Goal: Task Accomplishment & Management: Complete application form

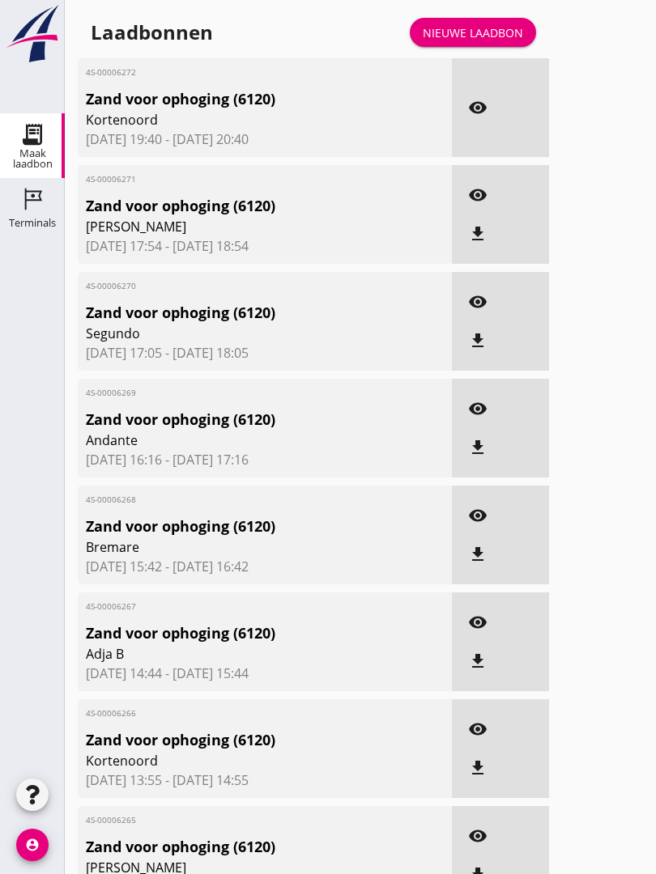
click at [474, 35] on link "Nieuwe laadbon" at bounding box center [473, 32] width 126 height 29
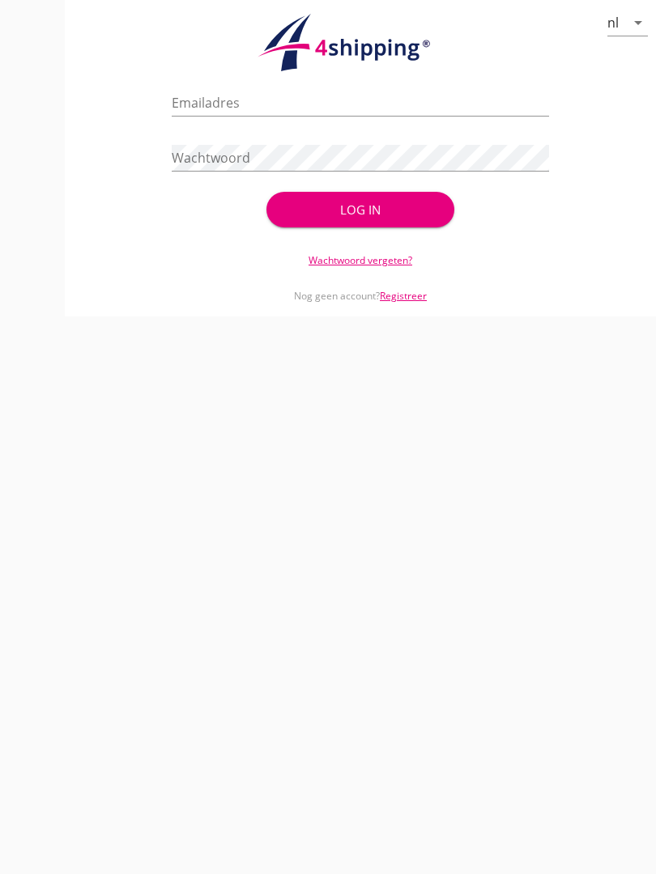
click at [238, 116] on input "Emailadres" at bounding box center [360, 103] width 376 height 26
type input "[EMAIL_ADDRESS][DOMAIN_NAME]"
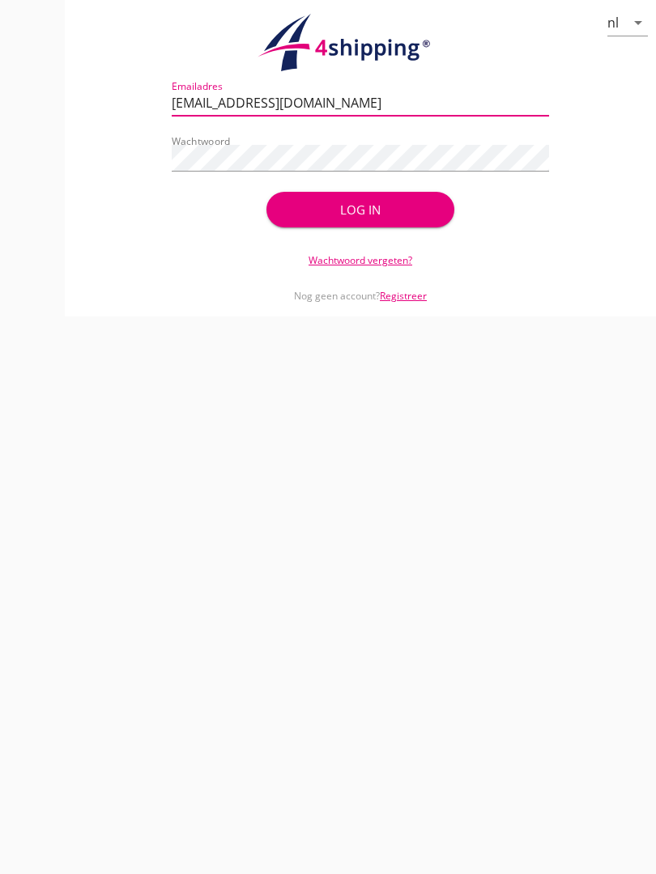
click at [359, 219] on div "Log in" at bounding box center [360, 210] width 137 height 19
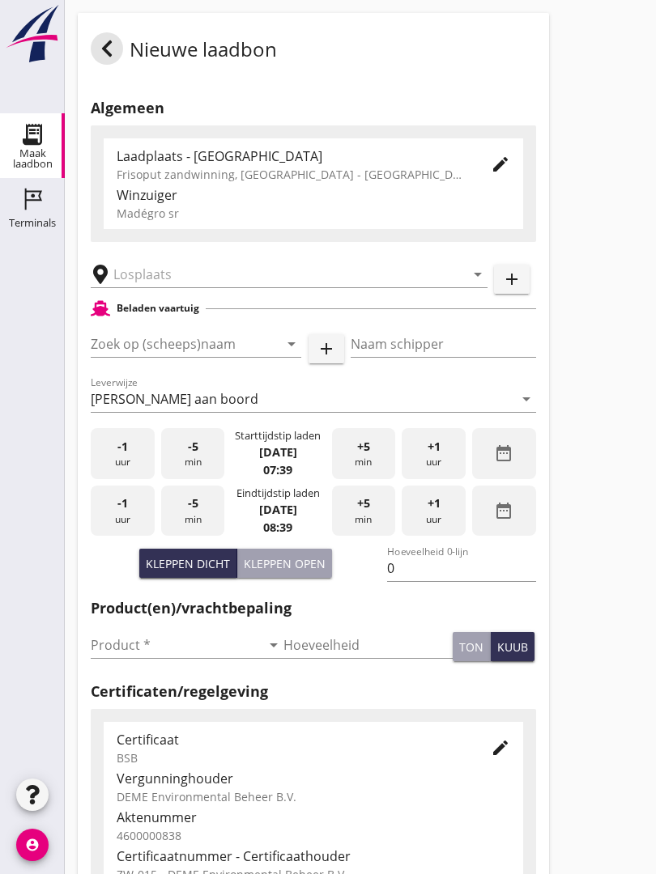
click at [172, 287] on input "text" at bounding box center [277, 274] width 329 height 26
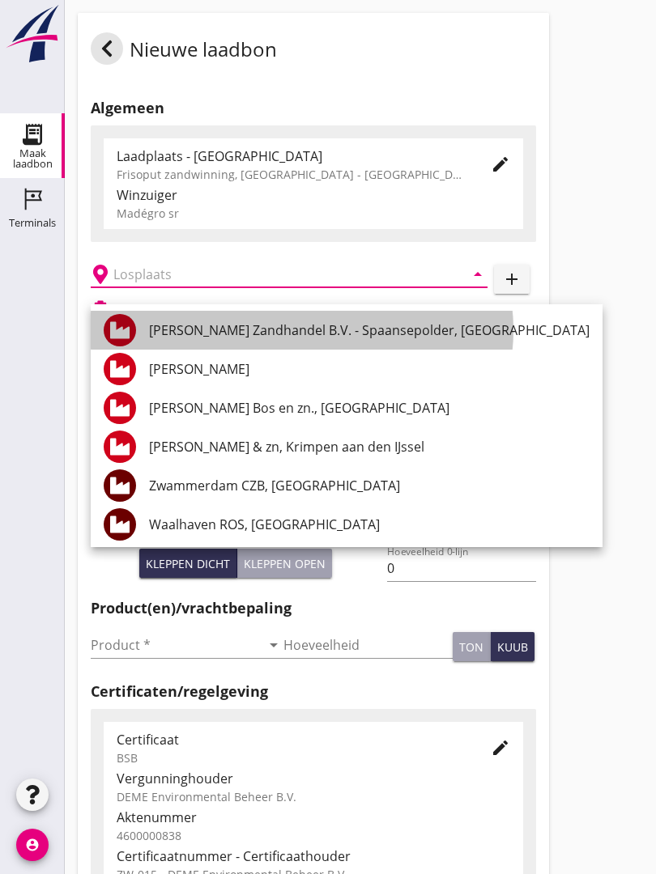
click at [249, 327] on div "[PERSON_NAME] Zandhandel B.V. - Spaansepolder, [GEOGRAPHIC_DATA]" at bounding box center [369, 330] width 440 height 19
type input "[PERSON_NAME] Zandhandel B.V. - Spaansepolder, [GEOGRAPHIC_DATA]"
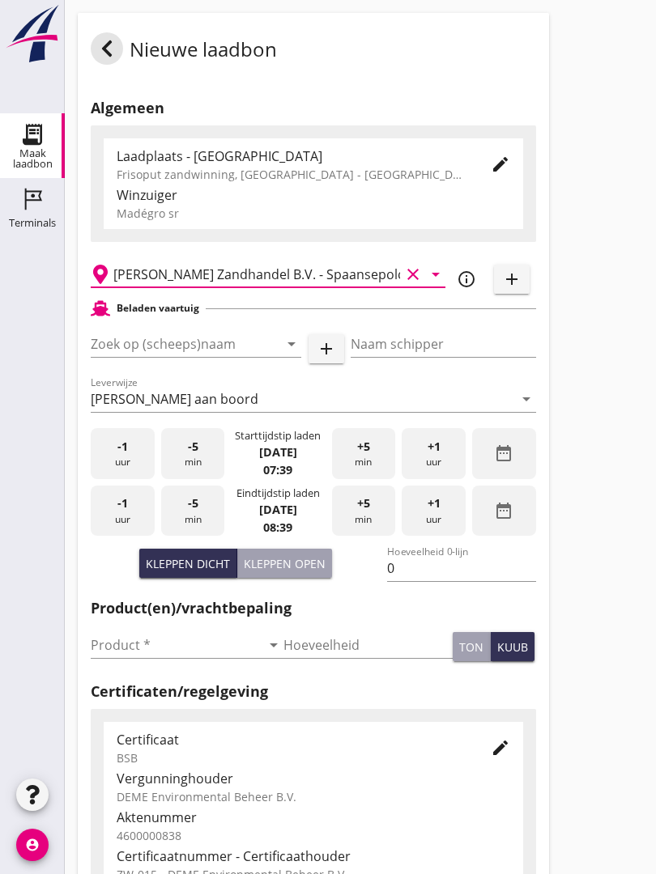
click at [191, 357] on input "Zoek op (scheeps)naam" at bounding box center [173, 344] width 165 height 26
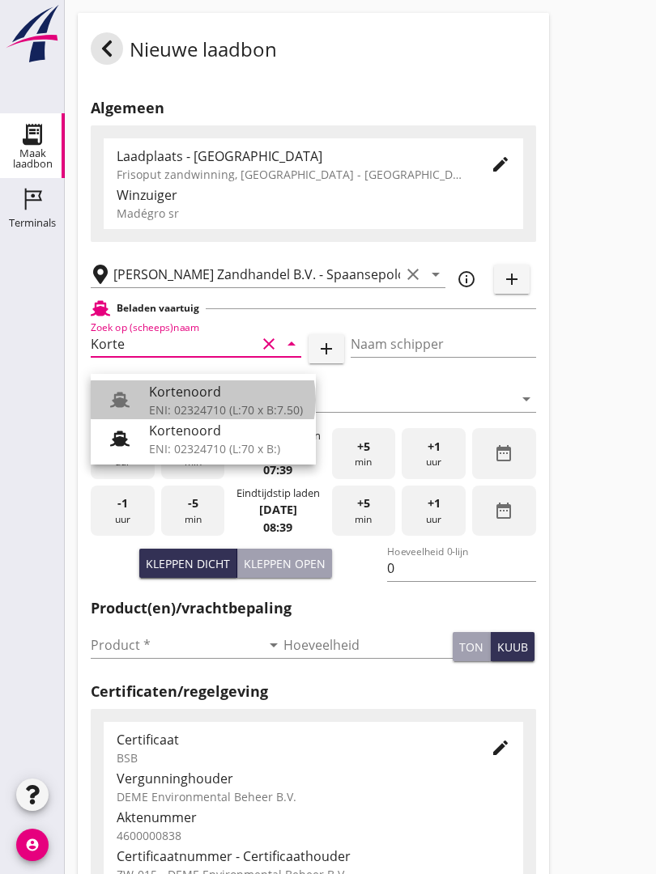
click at [195, 397] on div "Kortenoord" at bounding box center [226, 391] width 154 height 19
type input "Kortenoord"
type input "[PERSON_NAME]"
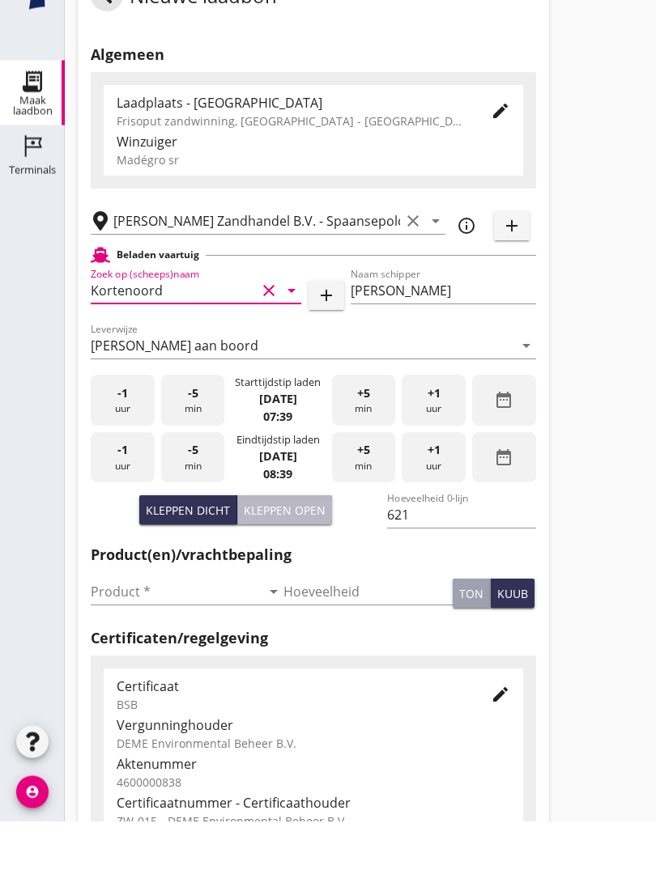
click at [298, 555] on div "Kleppen open" at bounding box center [285, 563] width 82 height 17
type input "518"
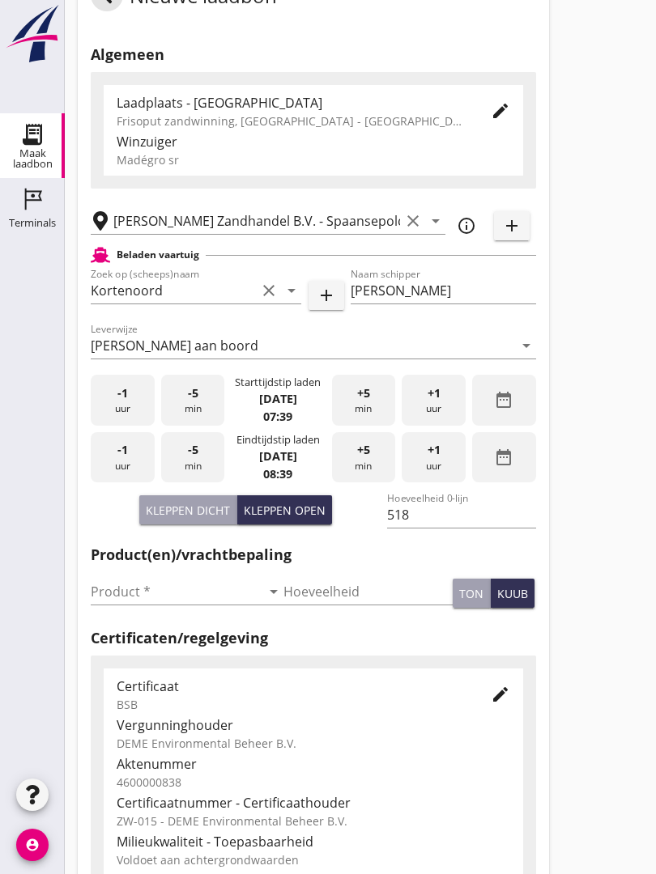
click at [117, 599] on input "Product *" at bounding box center [176, 592] width 170 height 26
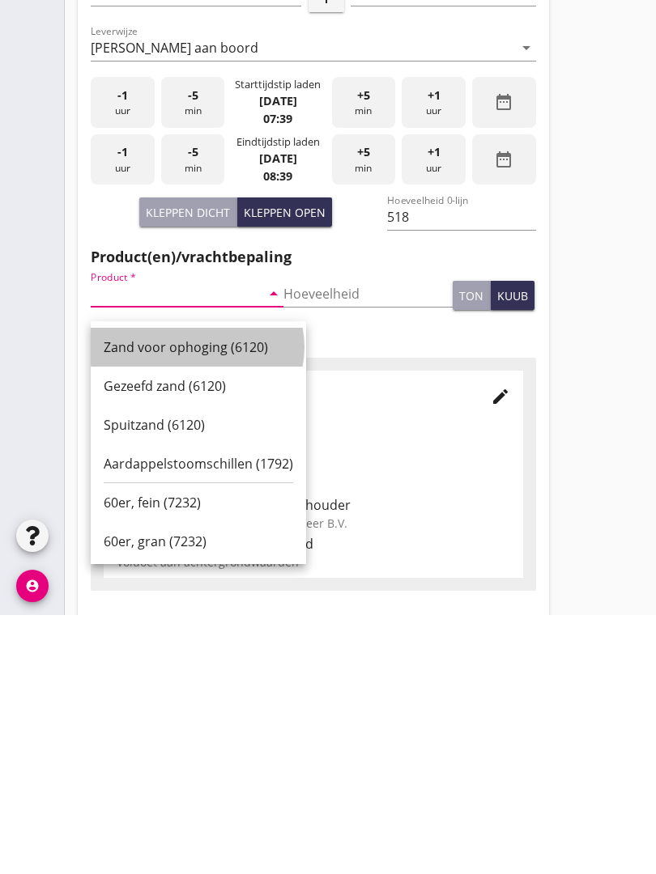
click at [204, 597] on div "Zand voor ophoging (6120)" at bounding box center [198, 606] width 189 height 19
type input "Zand voor ophoging (6120)"
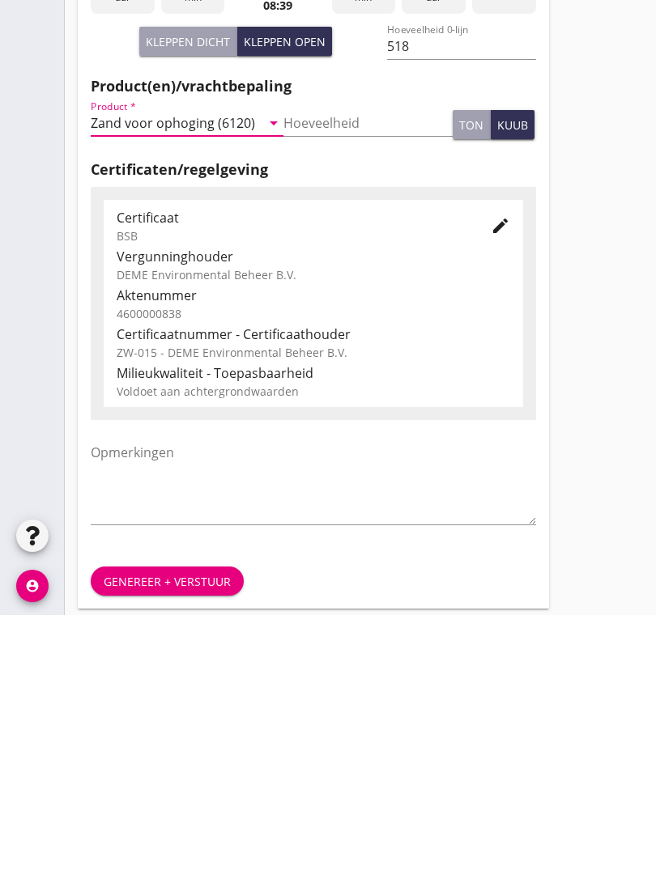
scroll to position [283, 0]
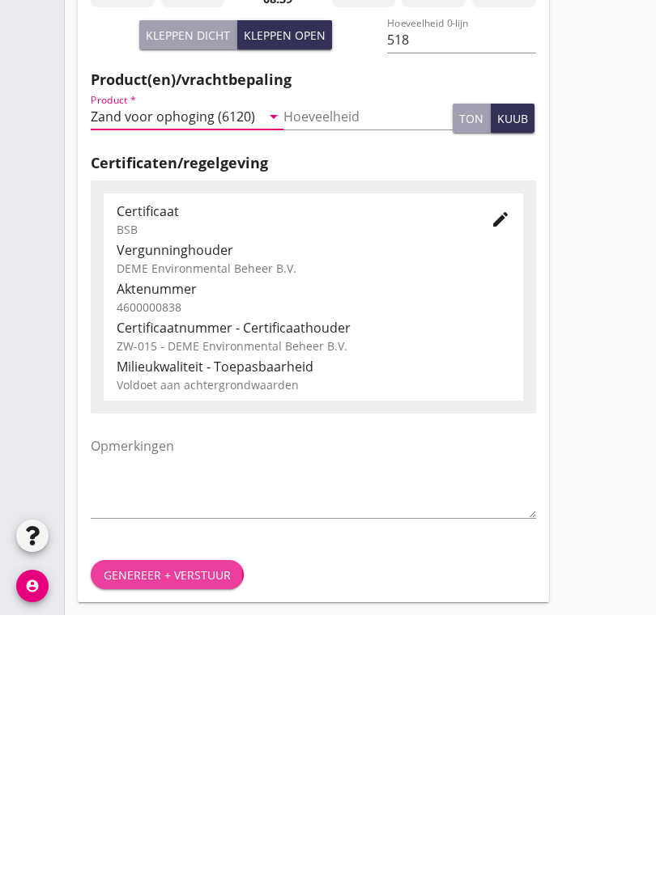
click at [167, 826] on div "Genereer + verstuur" at bounding box center [167, 834] width 127 height 17
